Goal: Navigation & Orientation: Find specific page/section

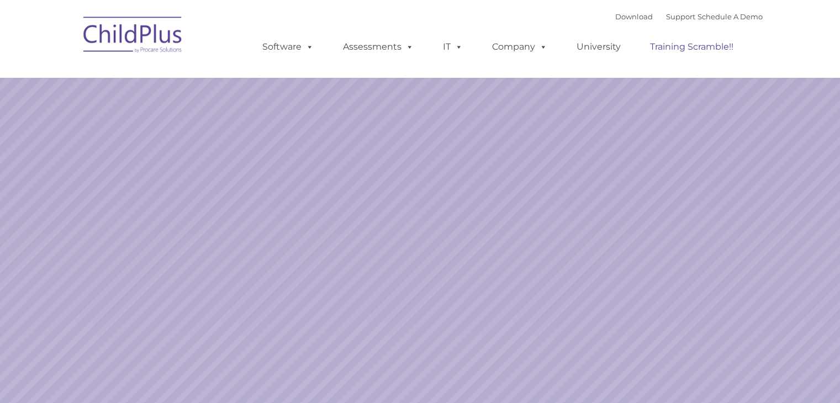
select select "MEDIUM"
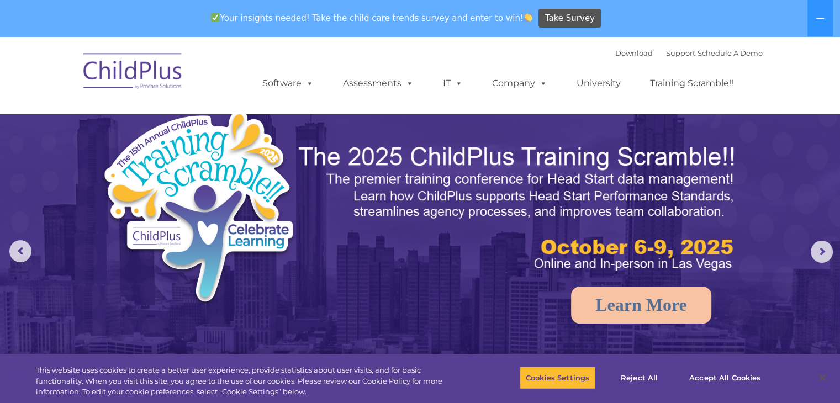
click at [150, 66] on img at bounding box center [133, 72] width 110 height 55
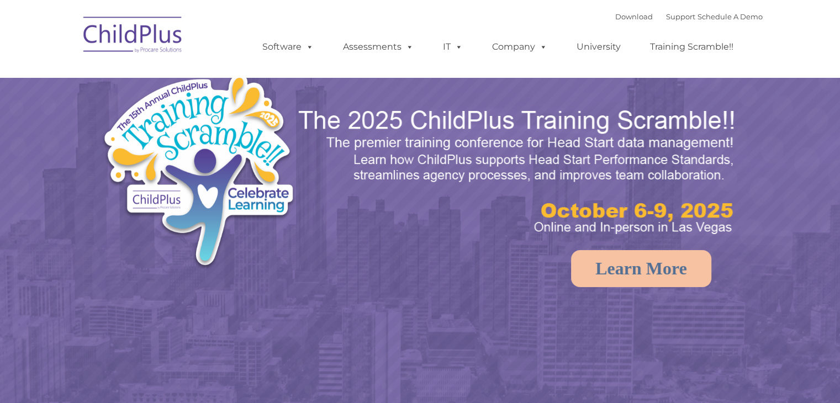
select select "MEDIUM"
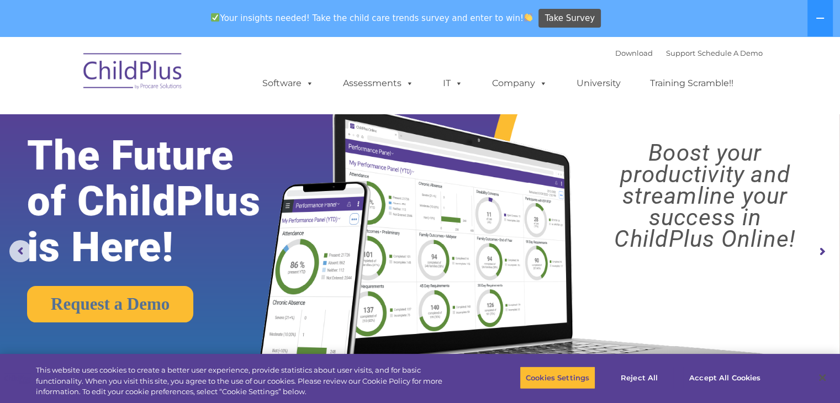
click at [599, 144] on rs-layer "Boost your productivity and streamline your success in ChildPlus Online!" at bounding box center [705, 196] width 249 height 108
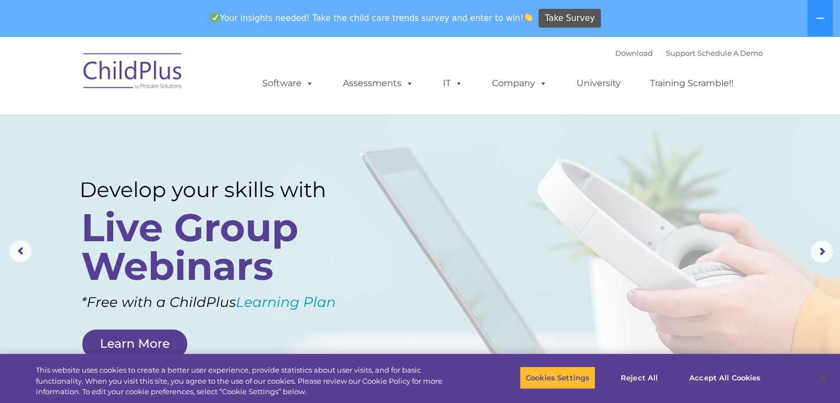
click at [164, 85] on img at bounding box center [133, 72] width 110 height 55
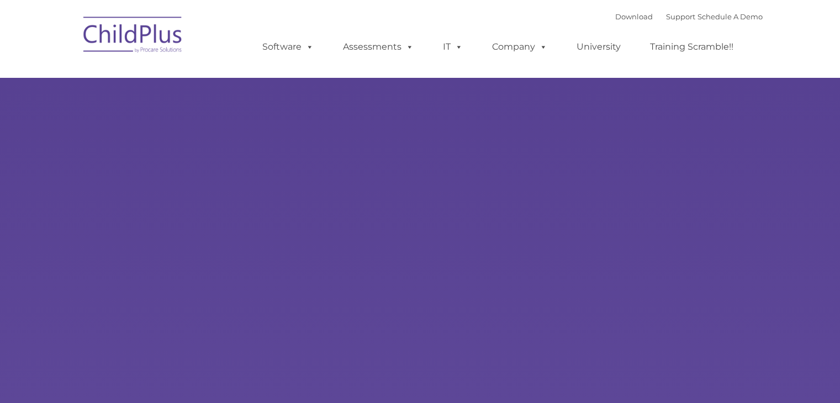
type input ""
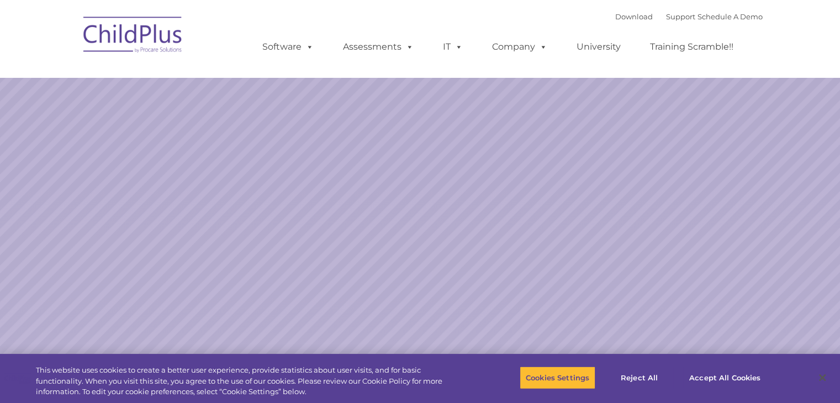
select select "MEDIUM"
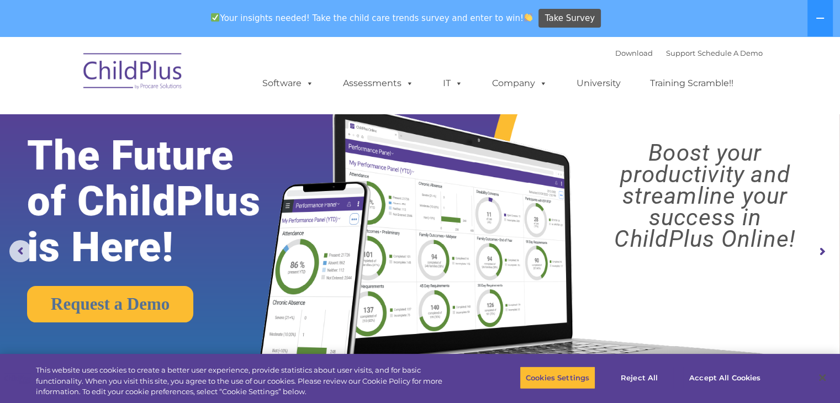
click at [164, 76] on img at bounding box center [133, 72] width 110 height 55
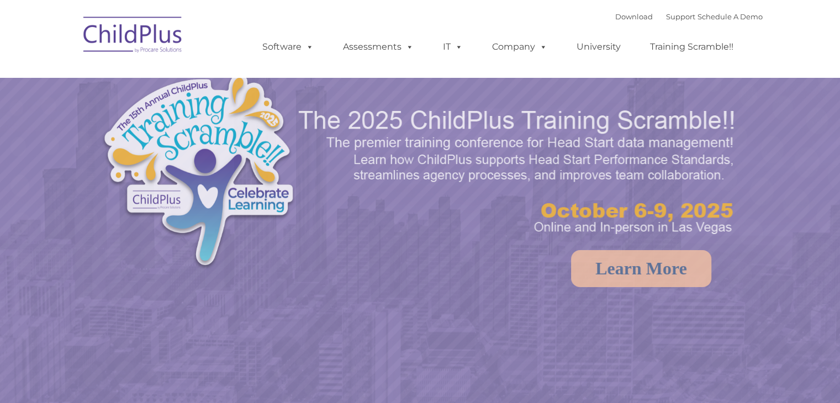
select select "MEDIUM"
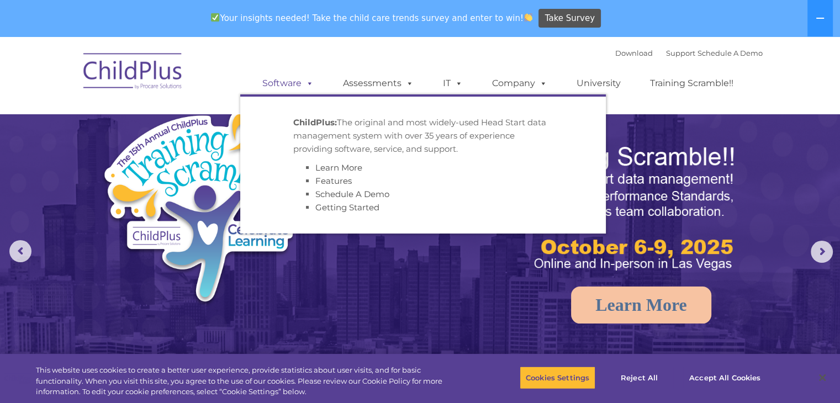
click at [305, 86] on span at bounding box center [308, 83] width 12 height 10
